Goal: Task Accomplishment & Management: Use online tool/utility

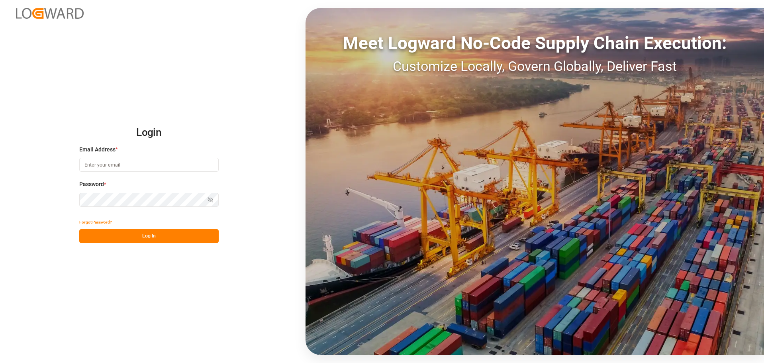
type input "[EMAIL_ADDRESS][DOMAIN_NAME]"
click at [131, 240] on button "Log In" at bounding box center [148, 236] width 139 height 14
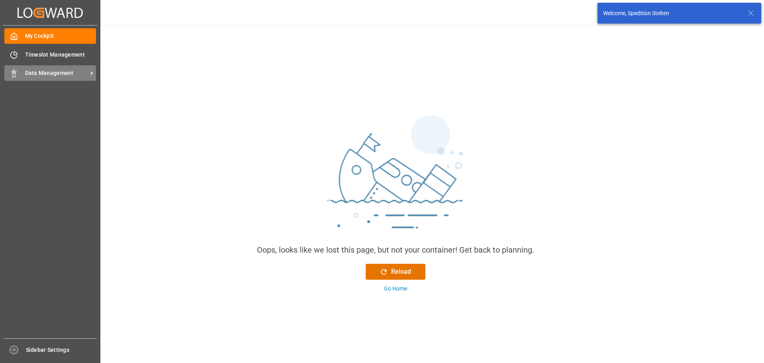
click at [33, 75] on span "Data Management" at bounding box center [56, 73] width 63 height 8
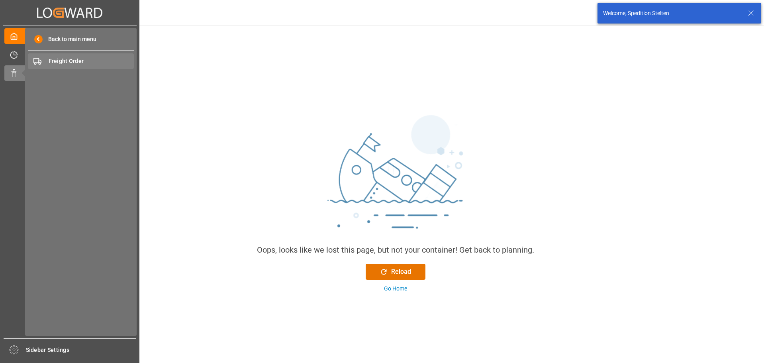
click at [58, 64] on span "Freight Order" at bounding box center [92, 61] width 86 height 8
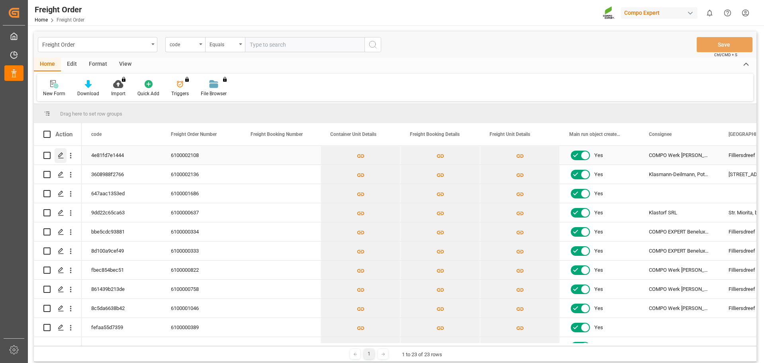
click at [60, 155] on icon "Press SPACE to select this row." at bounding box center [61, 155] width 6 height 6
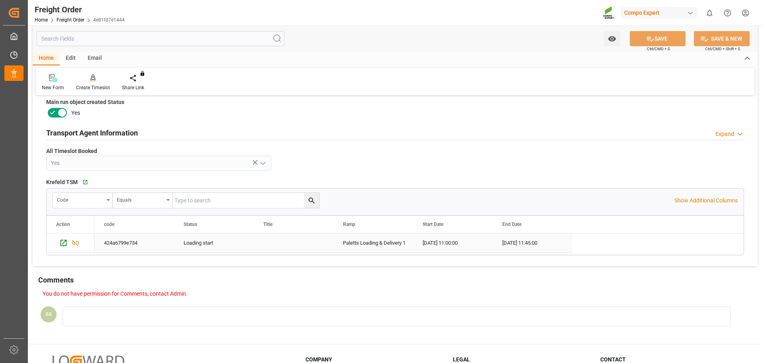
scroll to position [399, 0]
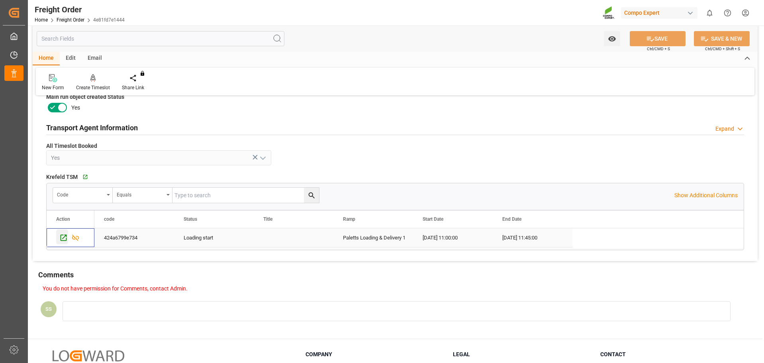
click at [63, 238] on icon "Press SPACE to select this row." at bounding box center [63, 238] width 8 height 8
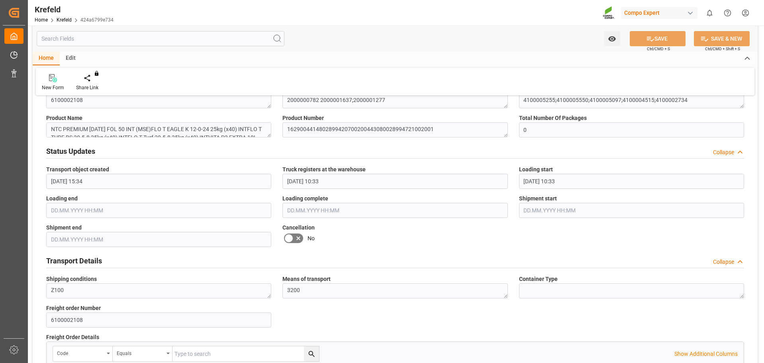
scroll to position [359, 0]
